Goal: Information Seeking & Learning: Learn about a topic

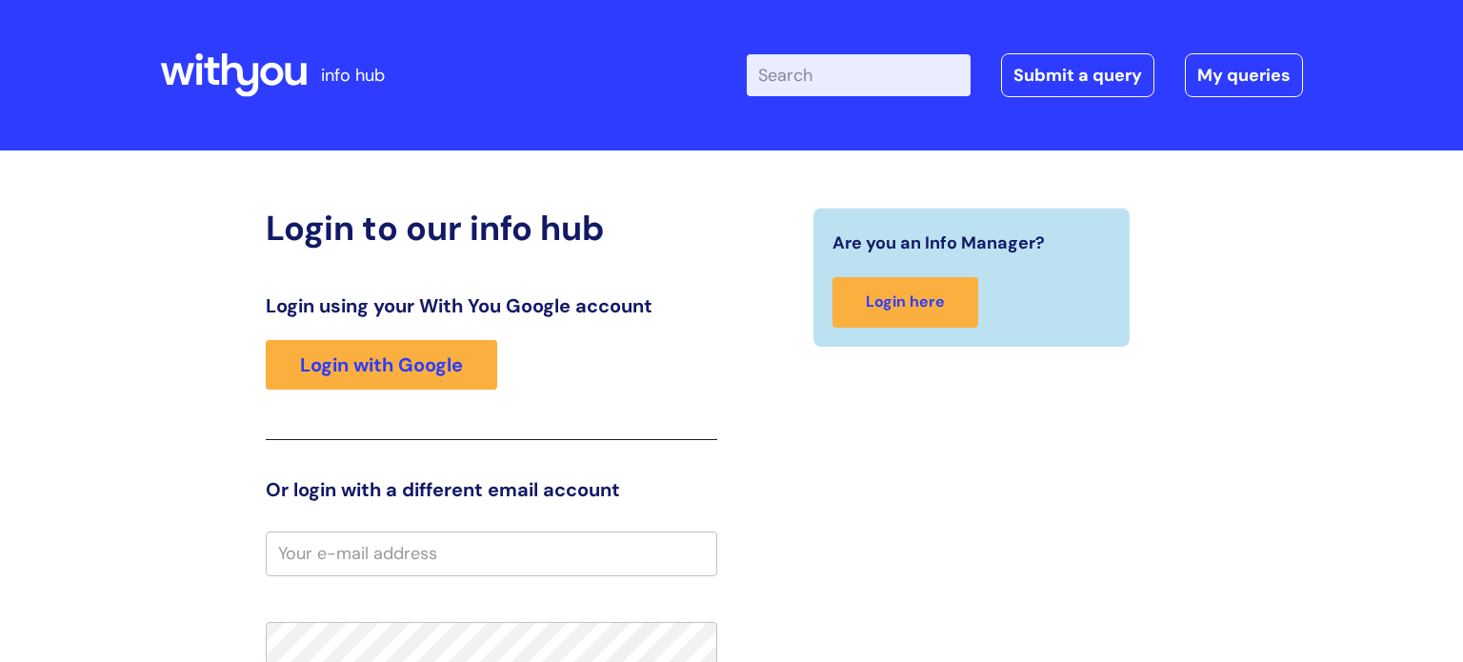
click at [1052, 98] on div "Enter your search term here... Search Submit a query My queries Welcome Login" at bounding box center [896, 75] width 814 height 112
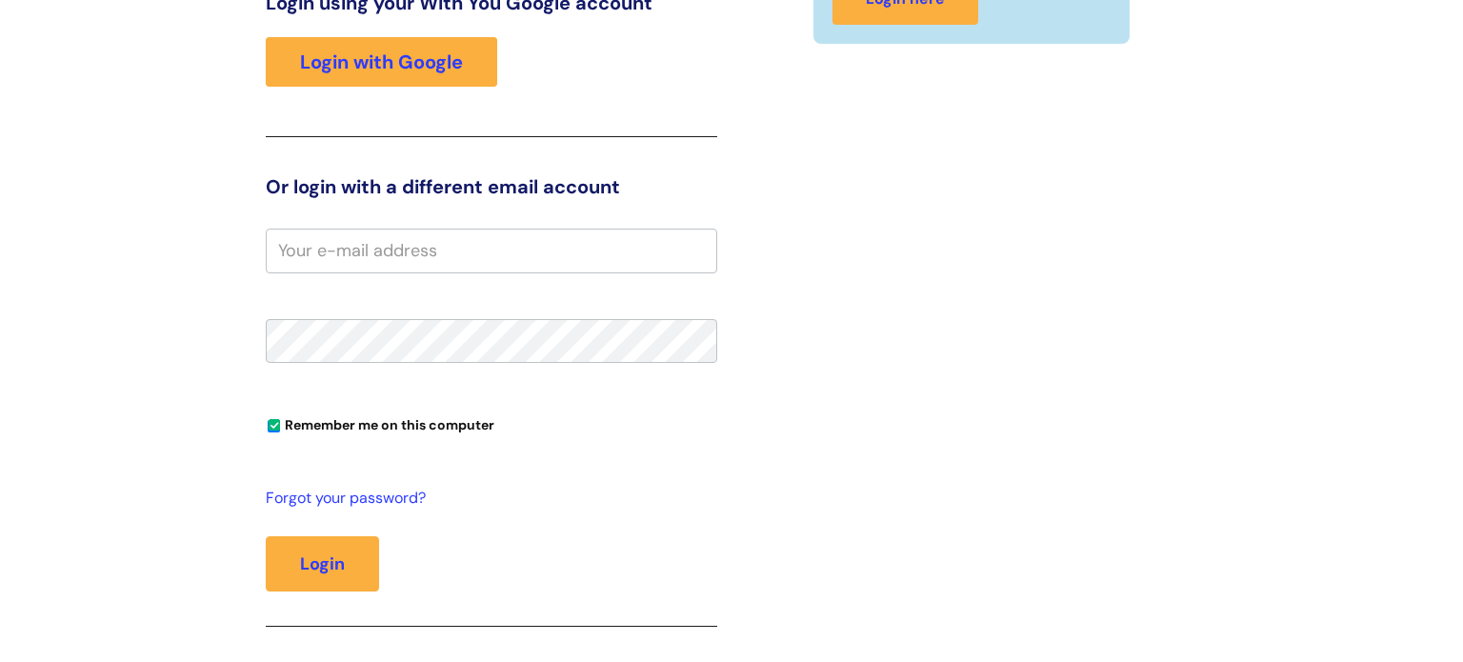
click at [1052, 98] on div "Are you an Info Manager? Login here" at bounding box center [971, 289] width 480 height 768
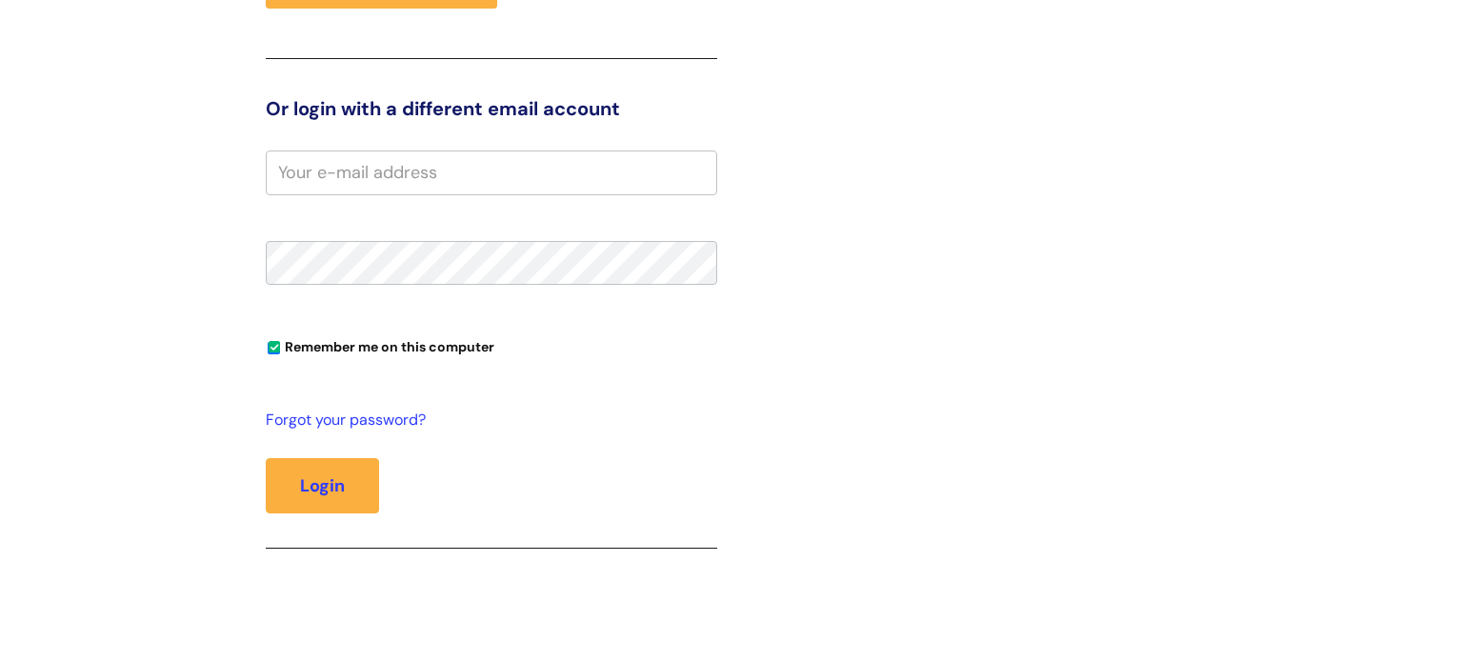
click at [413, 187] on input "email" at bounding box center [491, 172] width 451 height 44
click at [1218, 223] on div "Login to our info hub Login using your With You Google account Login with Googl…" at bounding box center [731, 211] width 1143 height 769
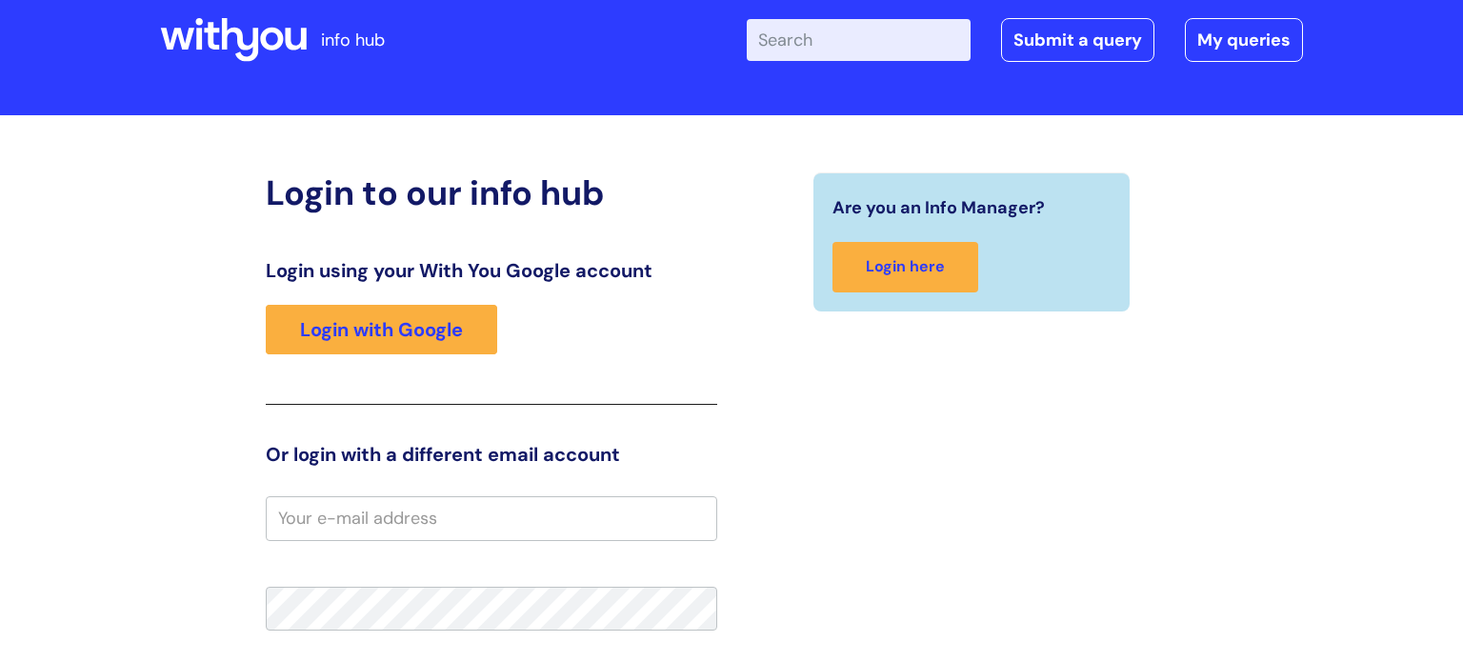
scroll to position [38, 0]
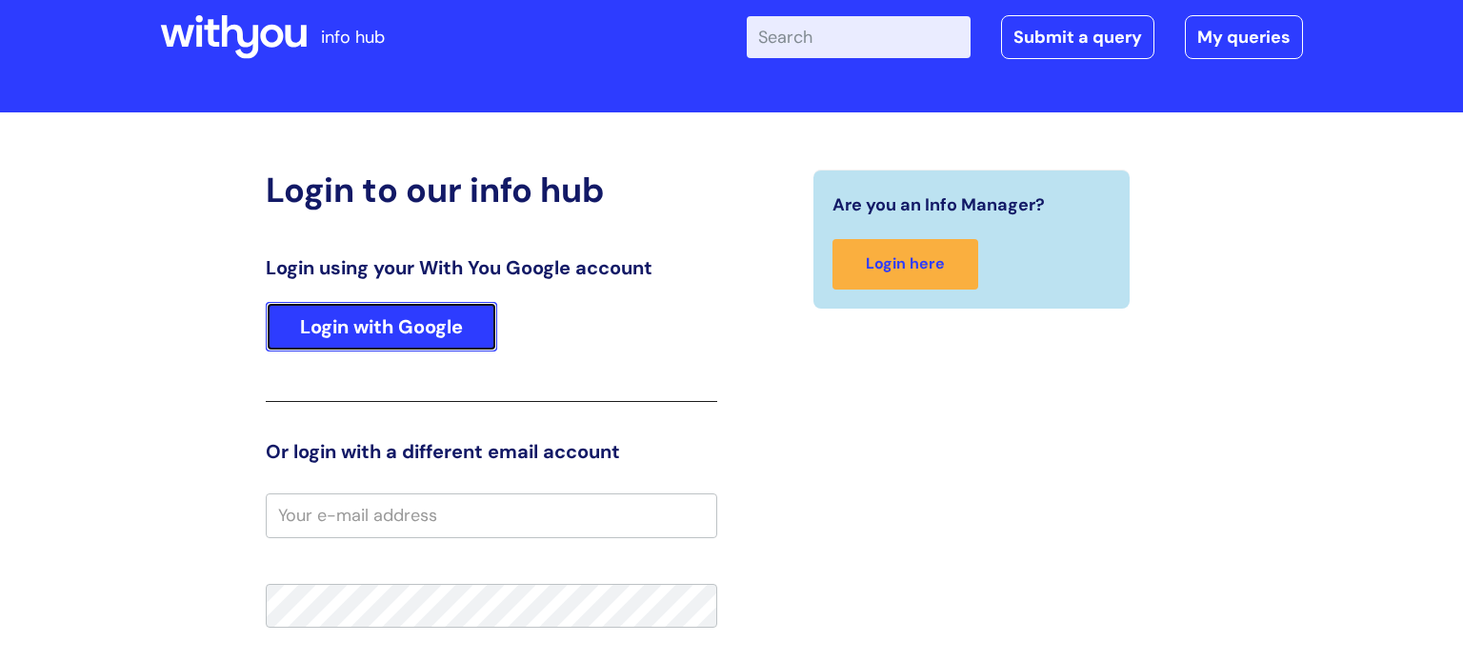
click at [393, 348] on link "Login with Google" at bounding box center [381, 327] width 231 height 50
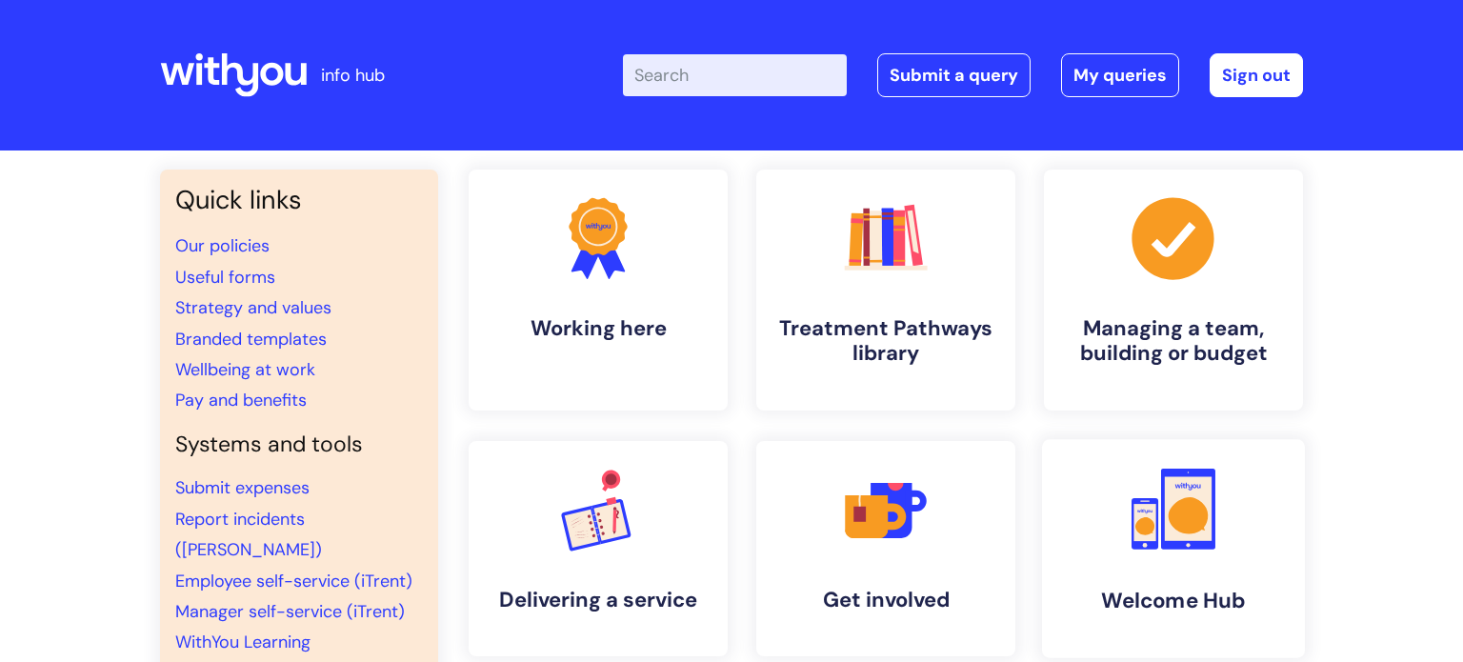
click at [1174, 556] on icon ".cls-1{fill:#f89b22;}.cls-1,.cls-2,.cls-3{stroke-width:0px;}.cls-2{fill:#2d3cff…" at bounding box center [1173, 509] width 94 height 94
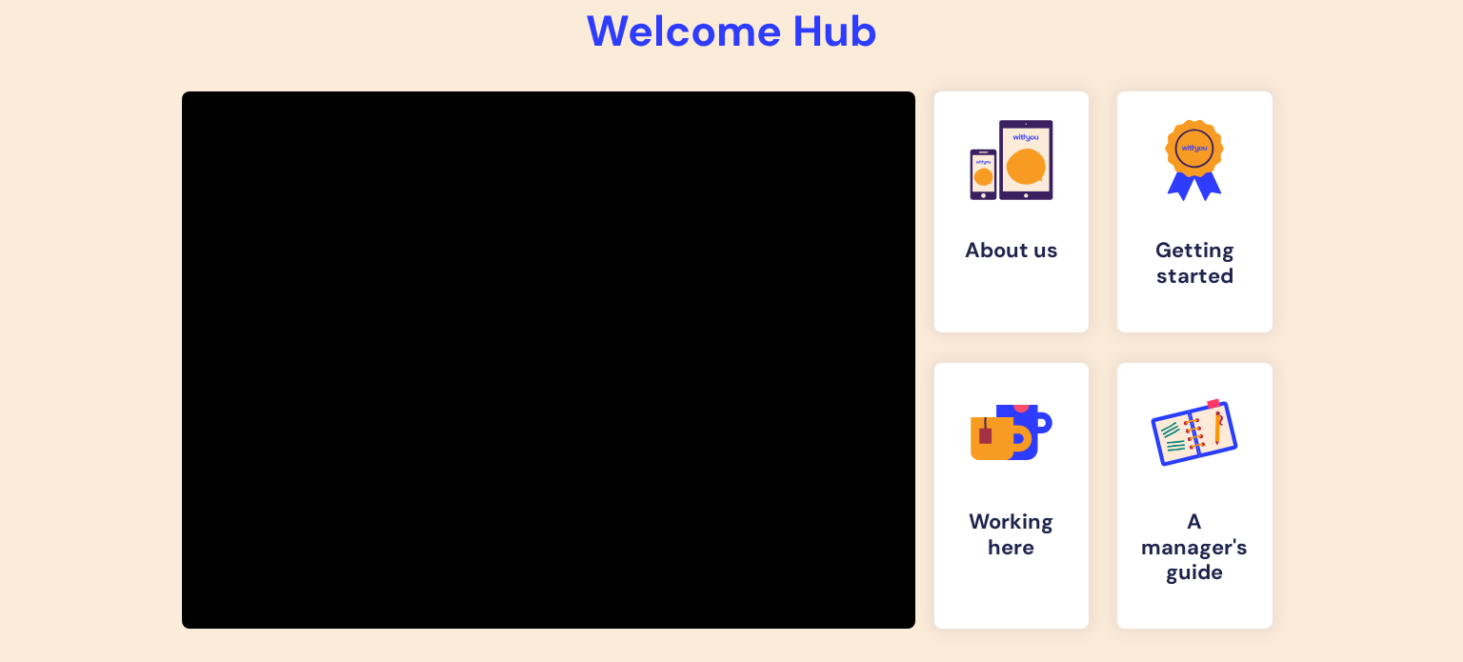
scroll to position [267, 0]
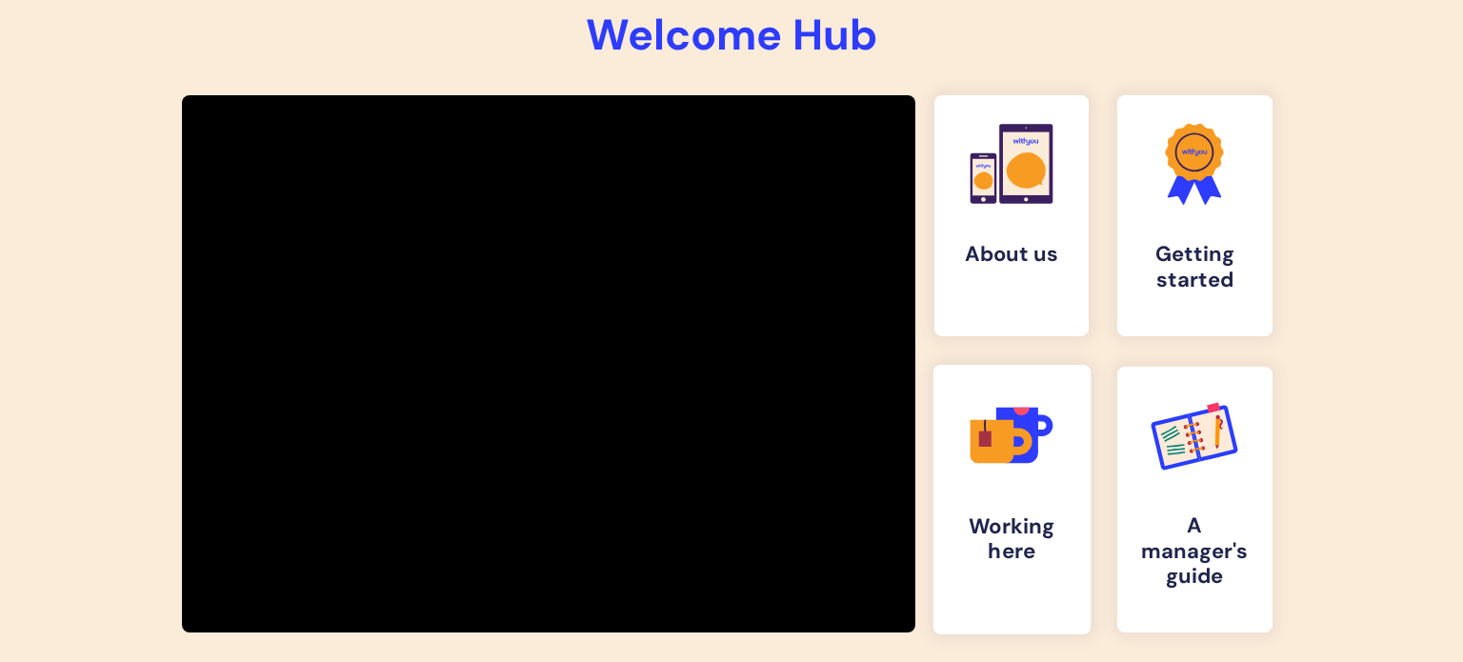
click at [965, 513] on link ".cls-1{fill:#f89b22;}.cls-1,.cls-2,.cls-3,.cls-4,.cls-5{stroke-width:0px;}.cls-…" at bounding box center [1010, 500] width 157 height 270
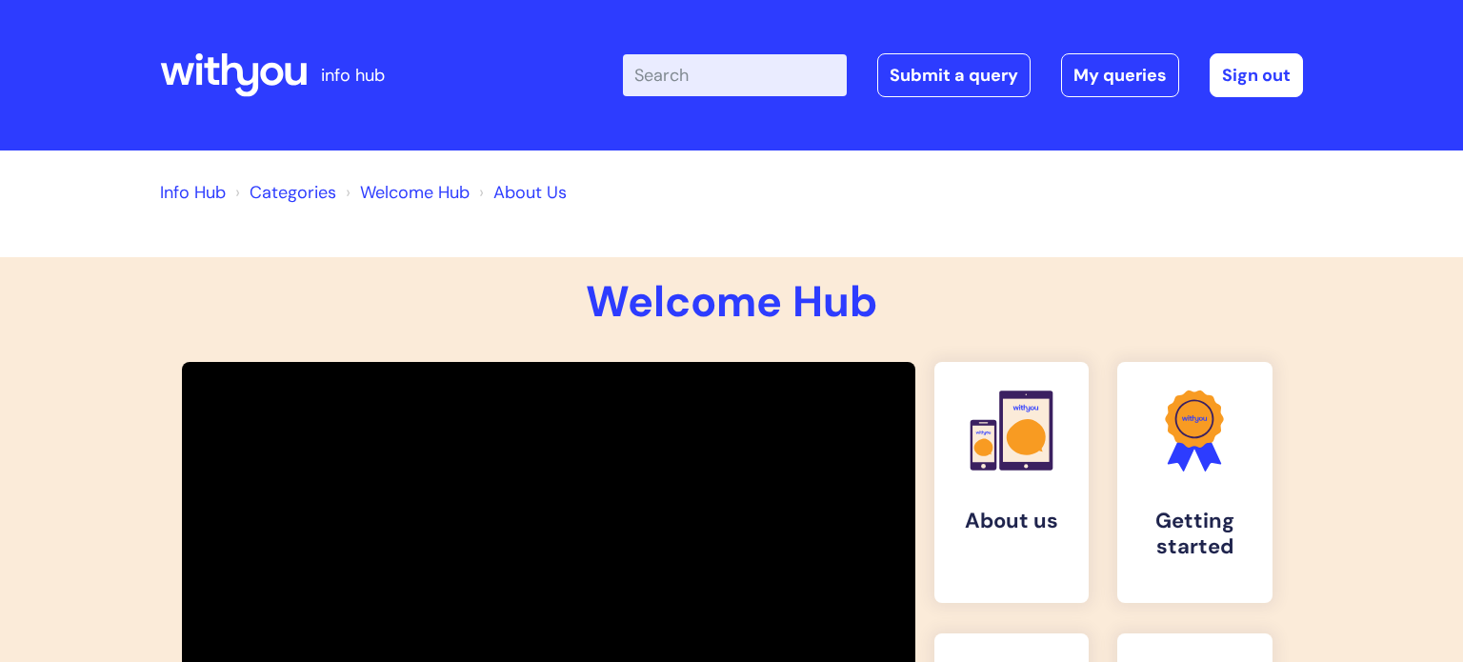
scroll to position [267, 0]
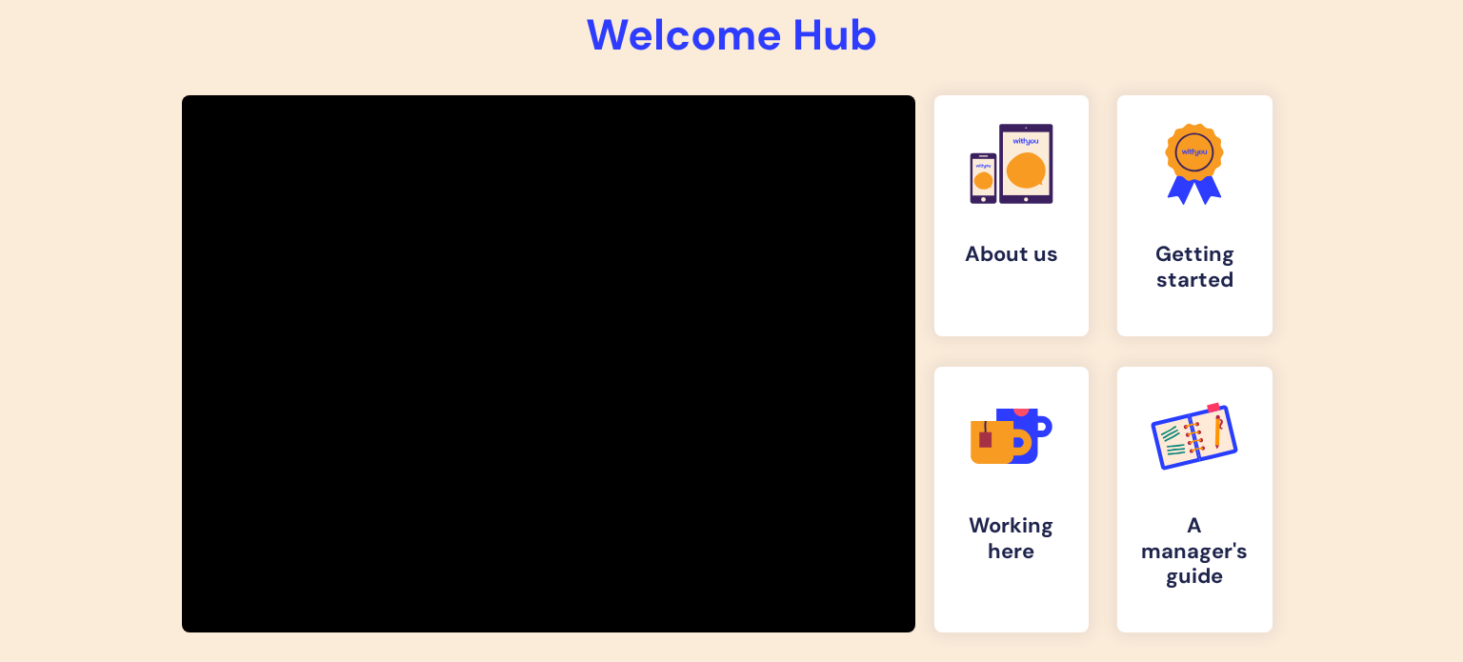
click at [862, 147] on div at bounding box center [548, 363] width 733 height 537
click at [1178, 230] on link ".cls-1{fill:#f89b22;}.cls-1,.cls-2,.cls-3{stroke-width:0px;}.cls-2{fill:#2d3cff…" at bounding box center [1194, 215] width 157 height 245
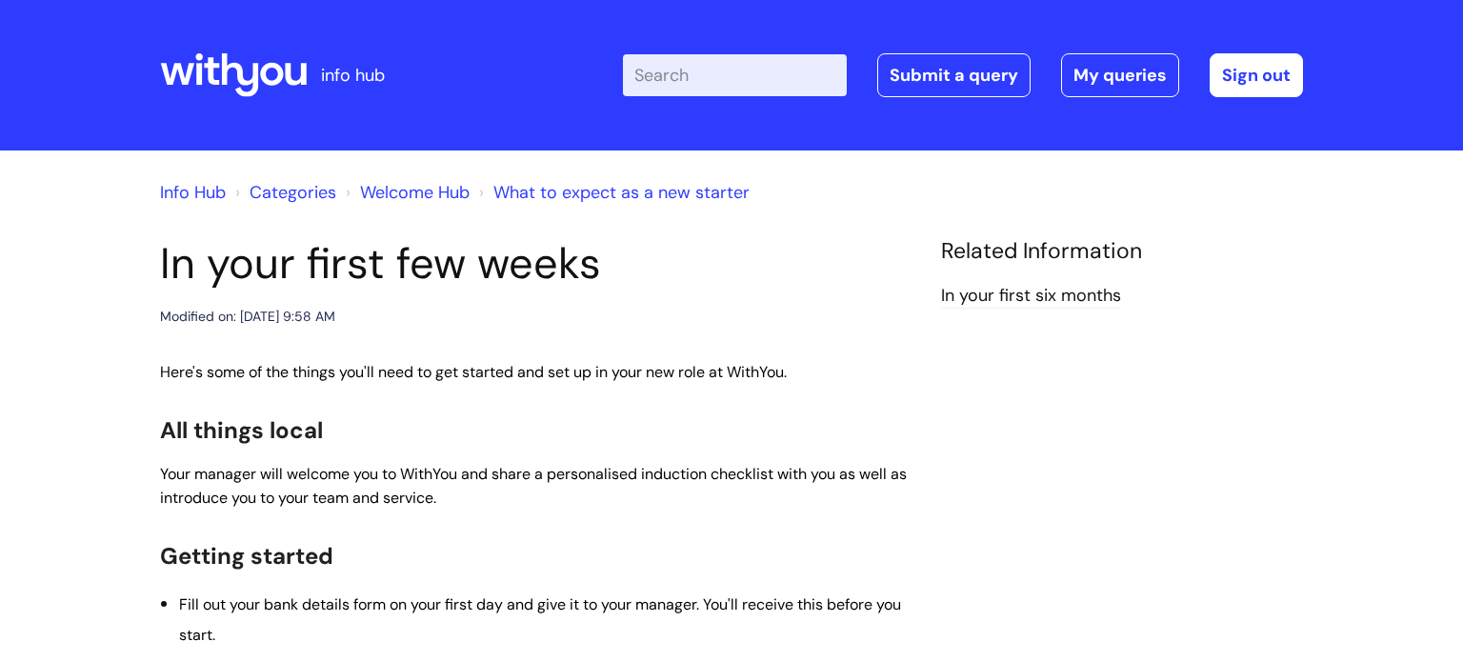
click at [1139, 118] on div "Enter your search term here... Search Submit a query My queries Welcome [PERSON…" at bounding box center [873, 75] width 859 height 112
